Goal: Task Accomplishment & Management: Complete application form

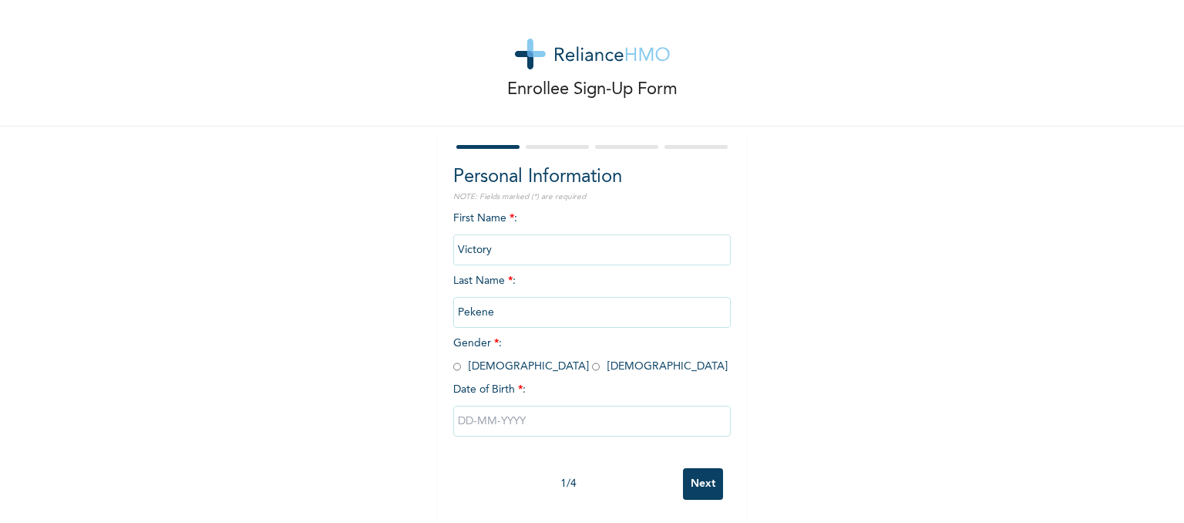
scroll to position [19, 0]
click at [592, 359] on input "radio" at bounding box center [596, 366] width 8 height 15
radio input "true"
click at [518, 405] on input "text" at bounding box center [591, 420] width 277 height 31
select select "8"
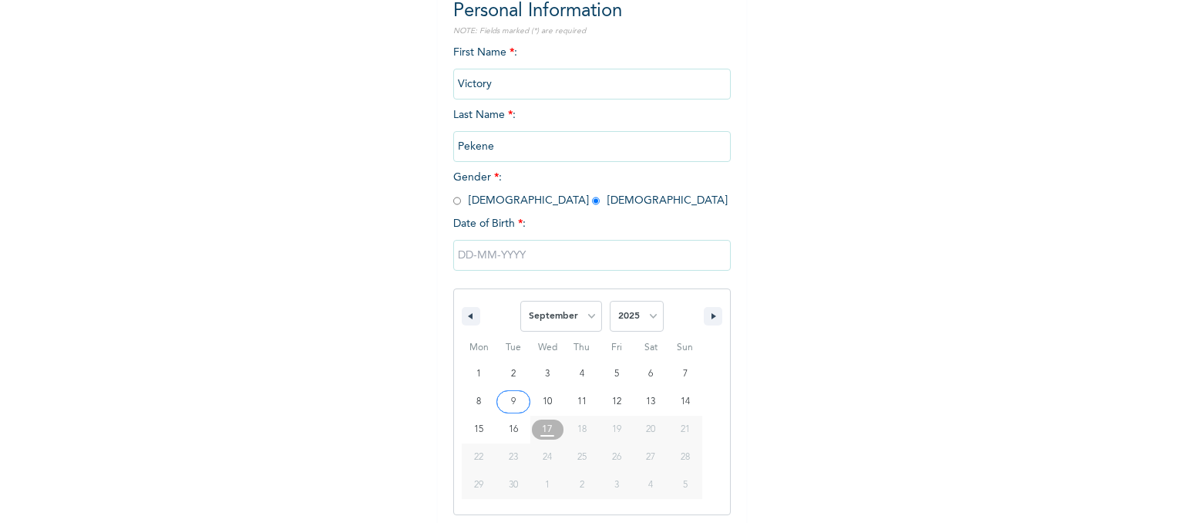
scroll to position [178, 0]
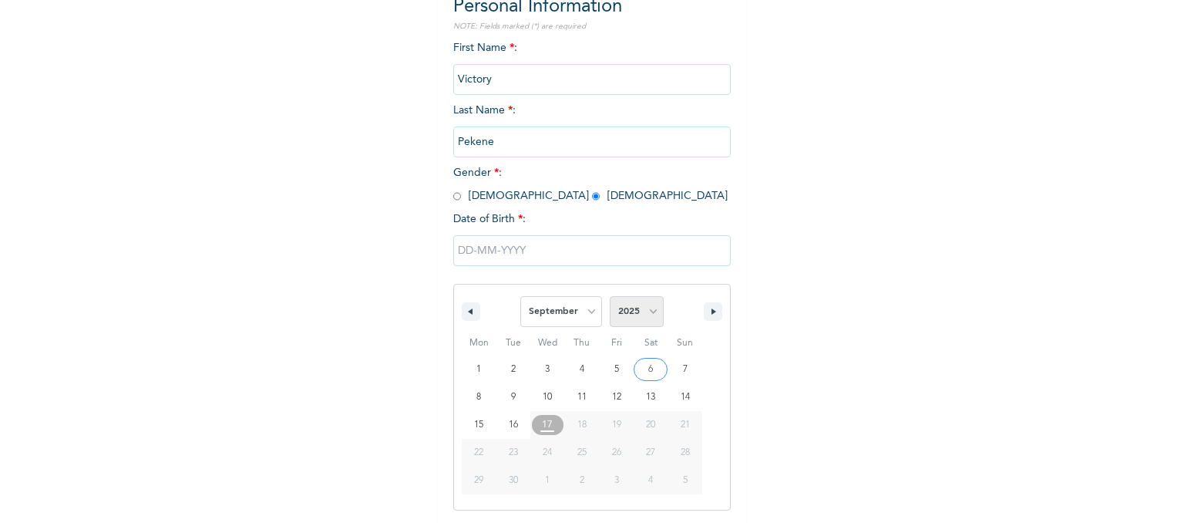
click at [648, 314] on select "2025 2024 2023 2022 2021 2020 2019 2018 2017 2016 2015 2014 2013 2012 2011 2010…" at bounding box center [637, 311] width 54 height 31
click at [610, 296] on select "2025 2024 2023 2022 2021 2020 2019 2018 2017 2016 2015 2014 2013 2012 2011 2010…" at bounding box center [637, 311] width 54 height 31
click at [644, 312] on select "2025 2024 2023 2022 2021 2020 2019 2018 2017 2016 2015 2014 2013 2012 2011 2010…" at bounding box center [637, 311] width 54 height 31
select select "1989"
click at [610, 296] on select "2025 2024 2023 2022 2021 2020 2019 2018 2017 2016 2015 2014 2013 2012 2011 2010…" at bounding box center [637, 311] width 54 height 31
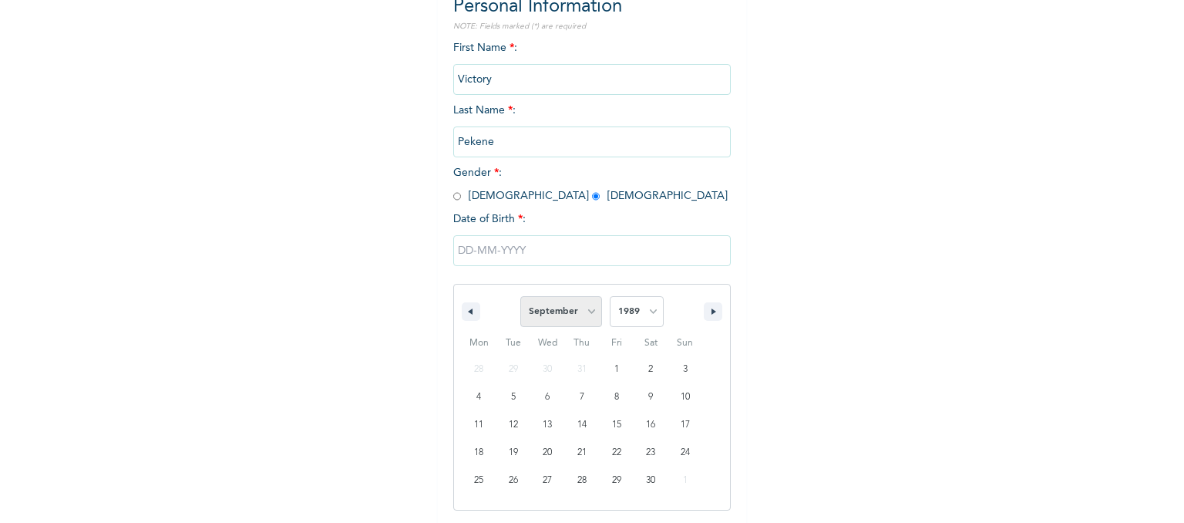
click at [584, 308] on select "January February March April May June July August September October November De…" at bounding box center [561, 311] width 82 height 31
select select "3"
click at [520, 296] on select "January February March April May June July August September October November De…" at bounding box center [561, 311] width 82 height 31
type input "[DATE]"
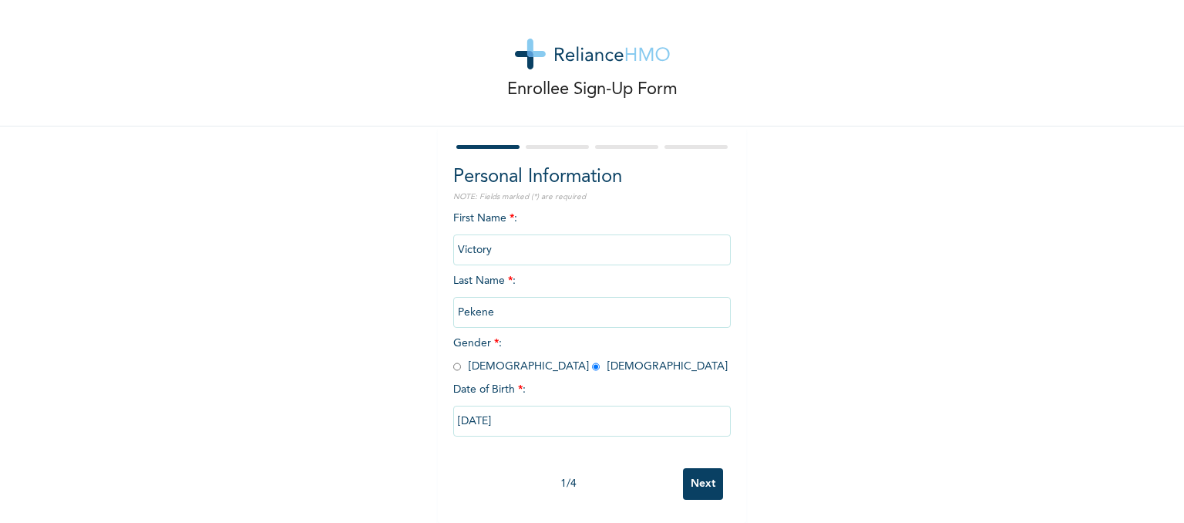
scroll to position [19, 0]
click at [696, 468] on input "Next" at bounding box center [703, 484] width 40 height 32
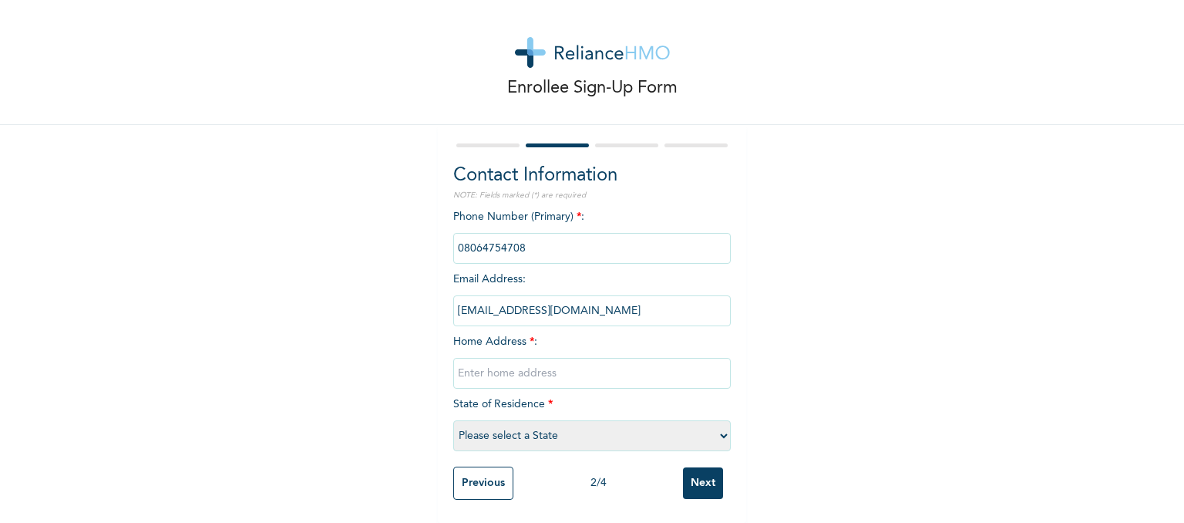
click at [530, 361] on input "text" at bounding box center [591, 373] width 277 height 31
type input "[STREET_ADDRESS][PERSON_NAME]"
click at [719, 422] on select "Please select a State [PERSON_NAME] (FCT) [PERSON_NAME] Ibom [GEOGRAPHIC_DATA] …" at bounding box center [591, 435] width 277 height 31
click at [766, 388] on div "Enrollee Sign-Up Form Contact Information NOTE: Fields marked (*) are required …" at bounding box center [592, 257] width 1184 height 532
click at [714, 425] on select "Please select a State [PERSON_NAME] (FCT) [PERSON_NAME] Ibom [GEOGRAPHIC_DATA] …" at bounding box center [591, 435] width 277 height 31
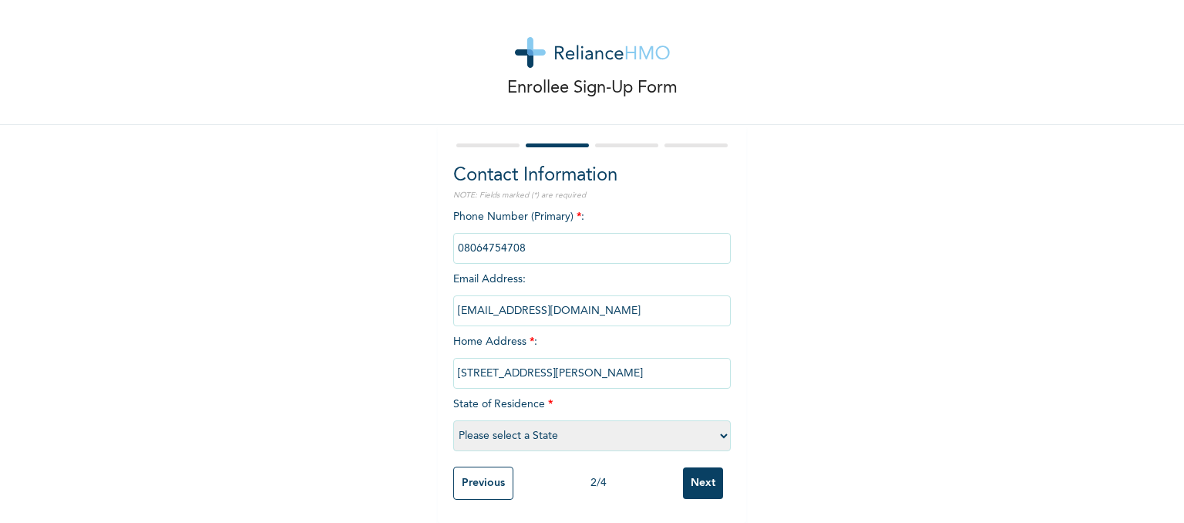
select select "33"
click at [453, 420] on select "Please select a State [PERSON_NAME] (FCT) [PERSON_NAME] Ibom [GEOGRAPHIC_DATA] …" at bounding box center [591, 435] width 277 height 31
click at [687, 479] on input "Next" at bounding box center [703, 483] width 40 height 32
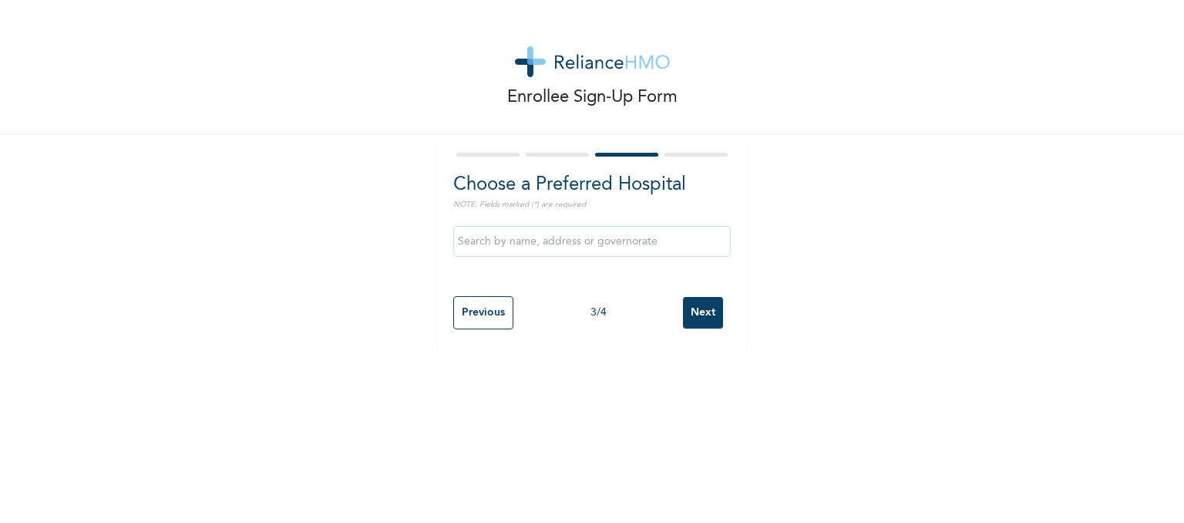
scroll to position [0, 0]
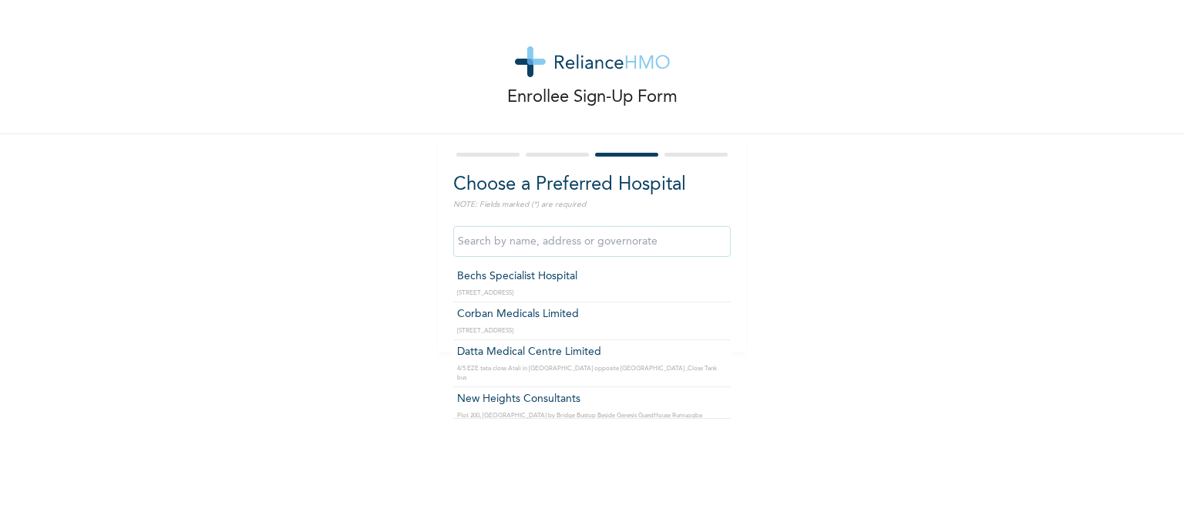
click at [678, 240] on input "text" at bounding box center [591, 241] width 277 height 31
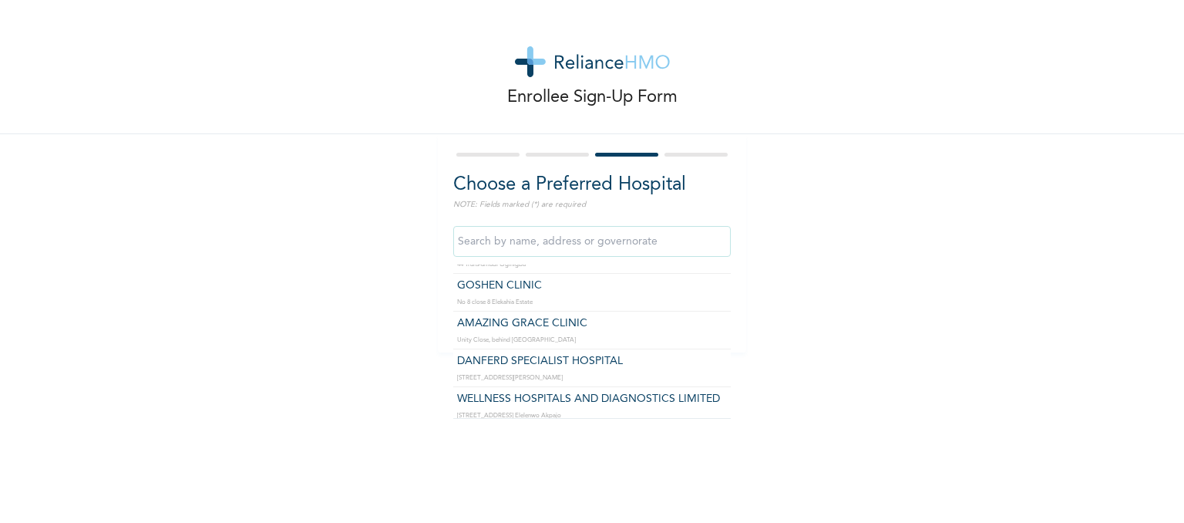
scroll to position [1131, 0]
